Goal: Check status: Check status

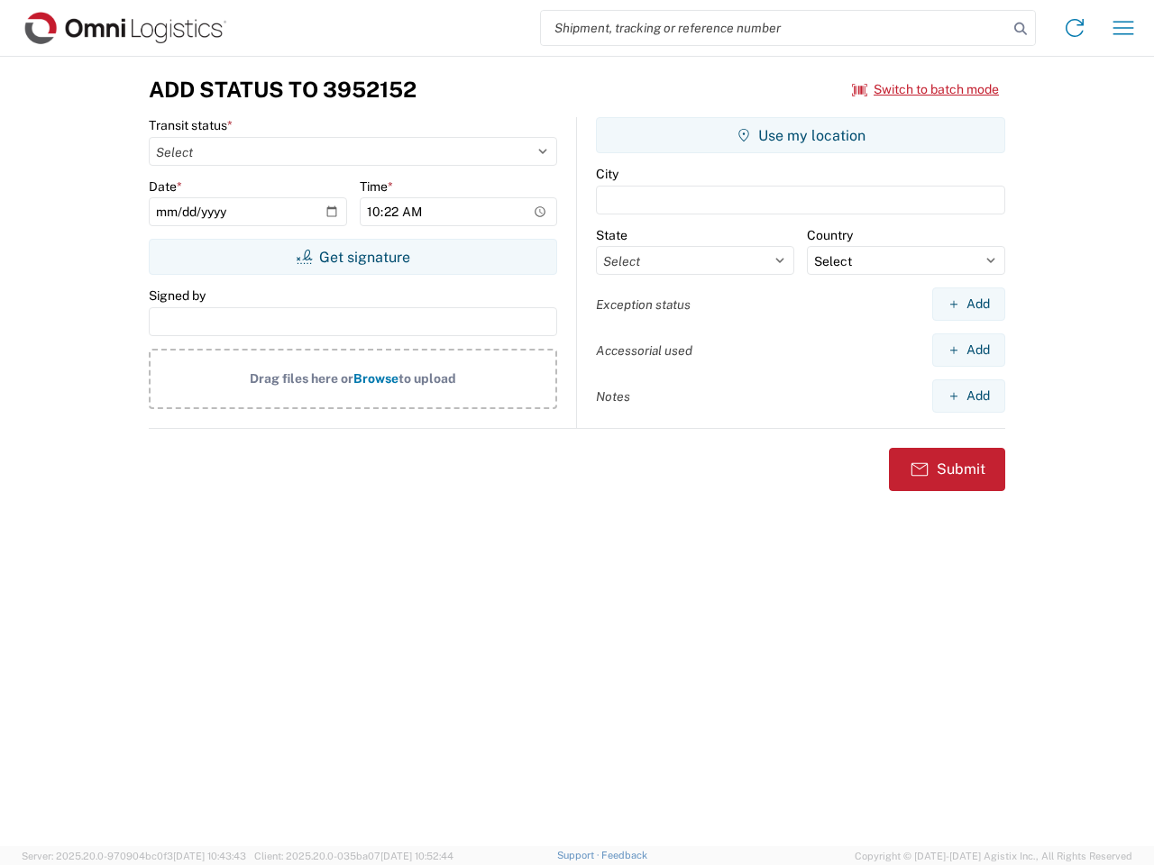
click at [774, 28] on input "search" at bounding box center [774, 28] width 467 height 34
click at [1021, 29] on icon at bounding box center [1020, 28] width 25 height 25
click at [1075, 28] on icon at bounding box center [1074, 28] width 29 height 29
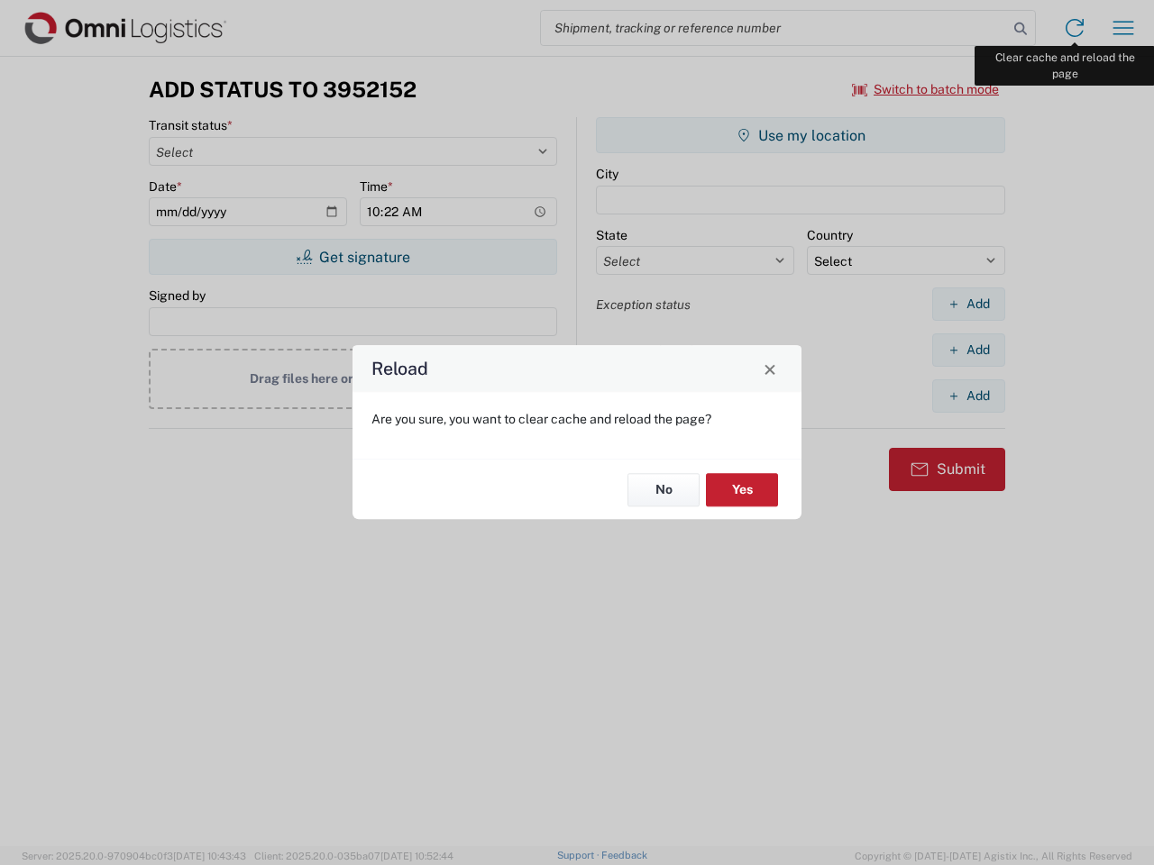
click at [1123, 28] on div "Reload Are you sure, you want to clear cache and reload the page? No Yes" at bounding box center [577, 432] width 1154 height 865
click at [926, 89] on div "Reload Are you sure, you want to clear cache and reload the page? No Yes" at bounding box center [577, 432] width 1154 height 865
click at [353, 257] on div "Reload Are you sure, you want to clear cache and reload the page? No Yes" at bounding box center [577, 432] width 1154 height 865
click at [801, 135] on div "Reload Are you sure, you want to clear cache and reload the page? No Yes" at bounding box center [577, 432] width 1154 height 865
click at [968, 304] on div "Reload Are you sure, you want to clear cache and reload the page? No Yes" at bounding box center [577, 432] width 1154 height 865
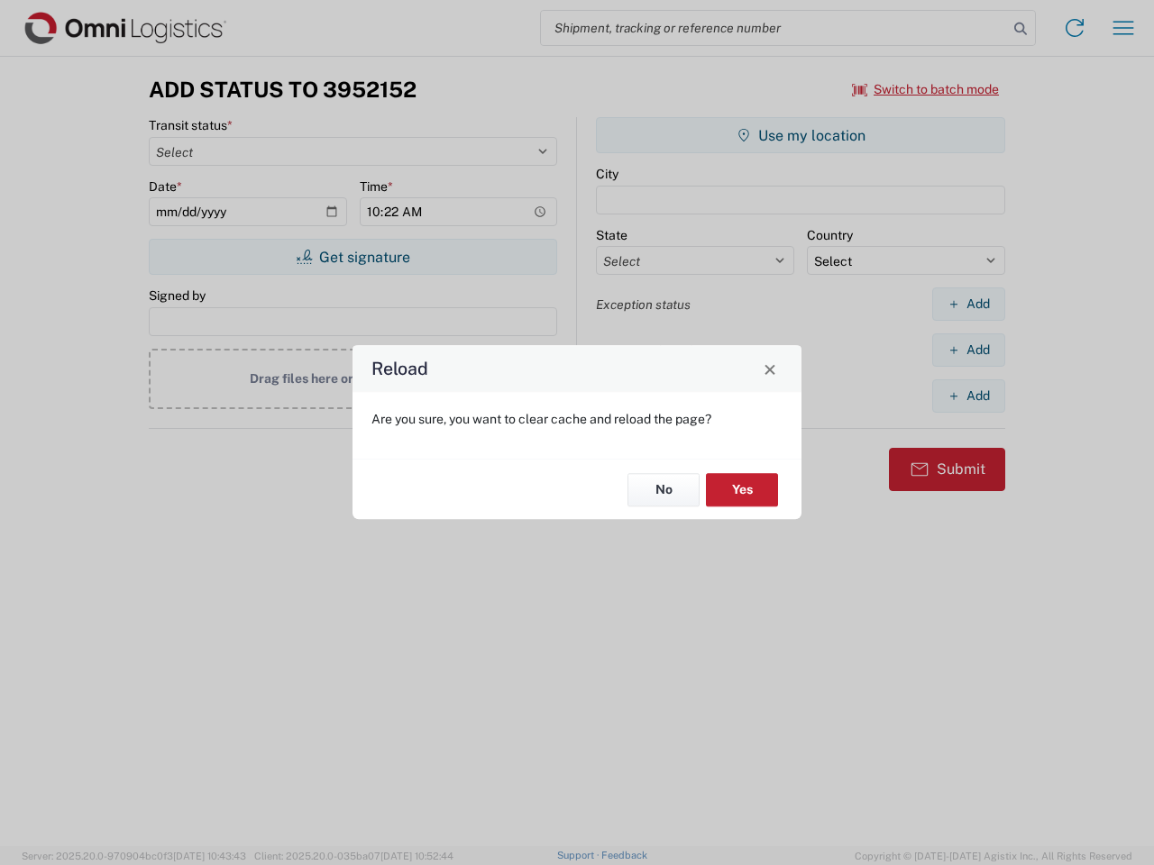
click at [968, 350] on div "Reload Are you sure, you want to clear cache and reload the page? No Yes" at bounding box center [577, 432] width 1154 height 865
click at [968, 396] on div "Reload Are you sure, you want to clear cache and reload the page? No Yes" at bounding box center [577, 432] width 1154 height 865
